Goal: Download file/media

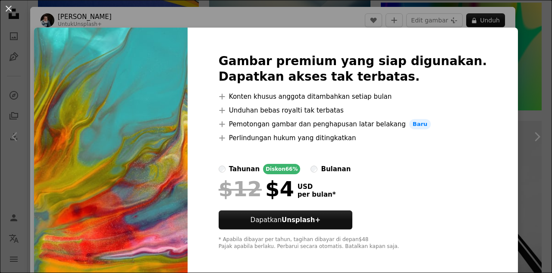
scroll to position [16, 0]
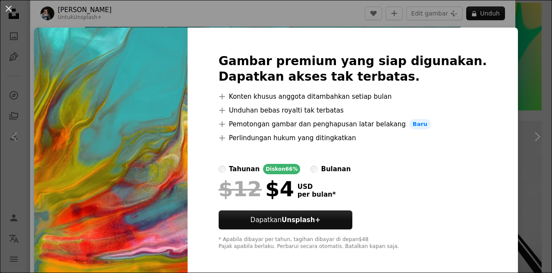
click at [124, 132] on img at bounding box center [111, 152] width 154 height 248
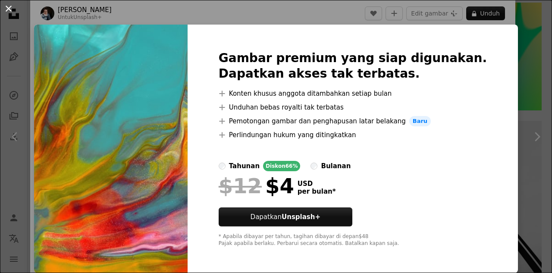
click at [10, 9] on button "An X shape" at bounding box center [8, 8] width 10 height 10
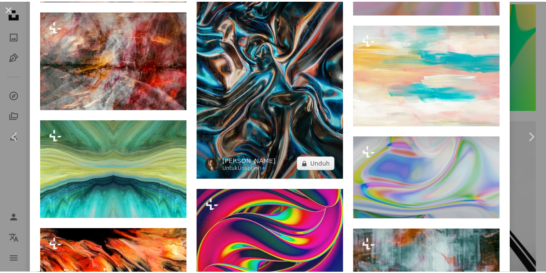
scroll to position [2090, 0]
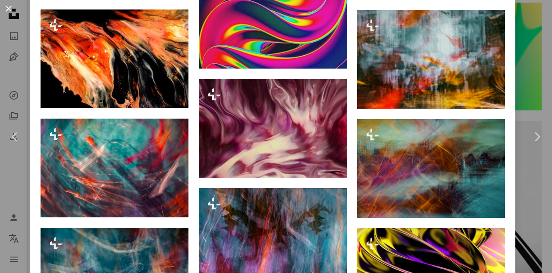
click at [11, 13] on button "An X shape" at bounding box center [8, 8] width 10 height 10
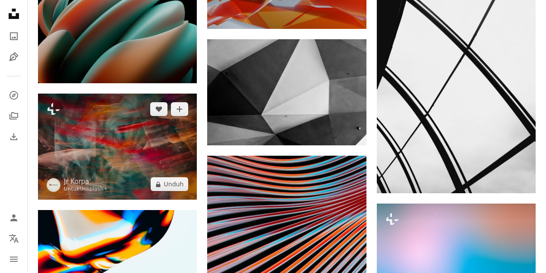
click at [113, 149] on img at bounding box center [117, 147] width 159 height 106
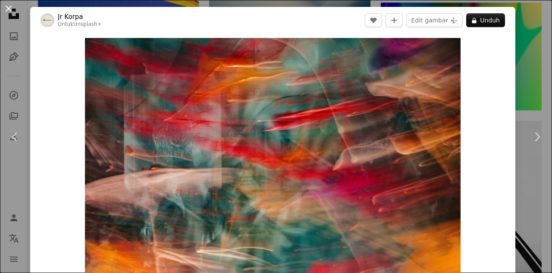
click at [6, 6] on button "An X shape" at bounding box center [8, 8] width 10 height 10
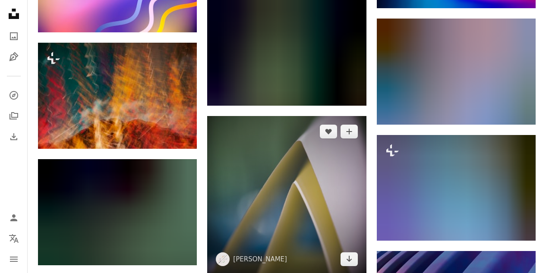
scroll to position [27091, 0]
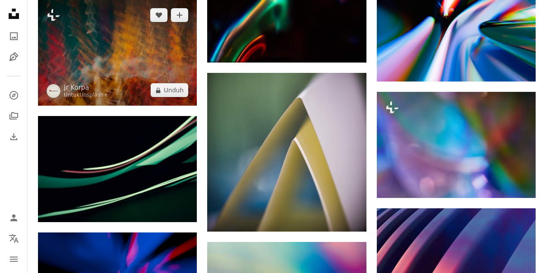
click at [154, 77] on img at bounding box center [117, 53] width 159 height 106
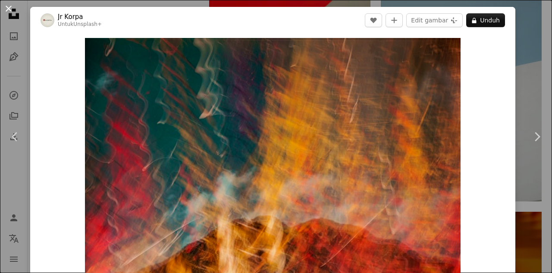
click at [13, 14] on button "An X shape" at bounding box center [8, 8] width 10 height 10
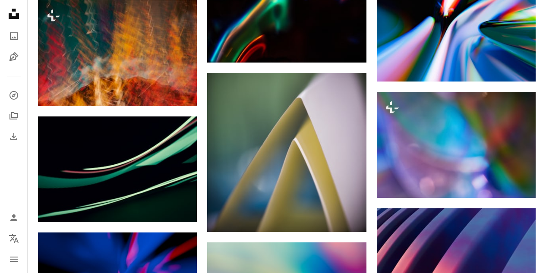
click at [13, 10] on icon at bounding box center [14, 14] width 10 height 10
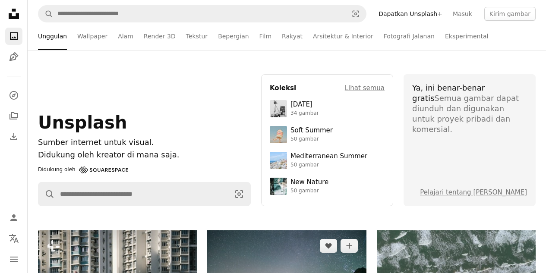
scroll to position [173, 0]
